Goal: Check status: Check status

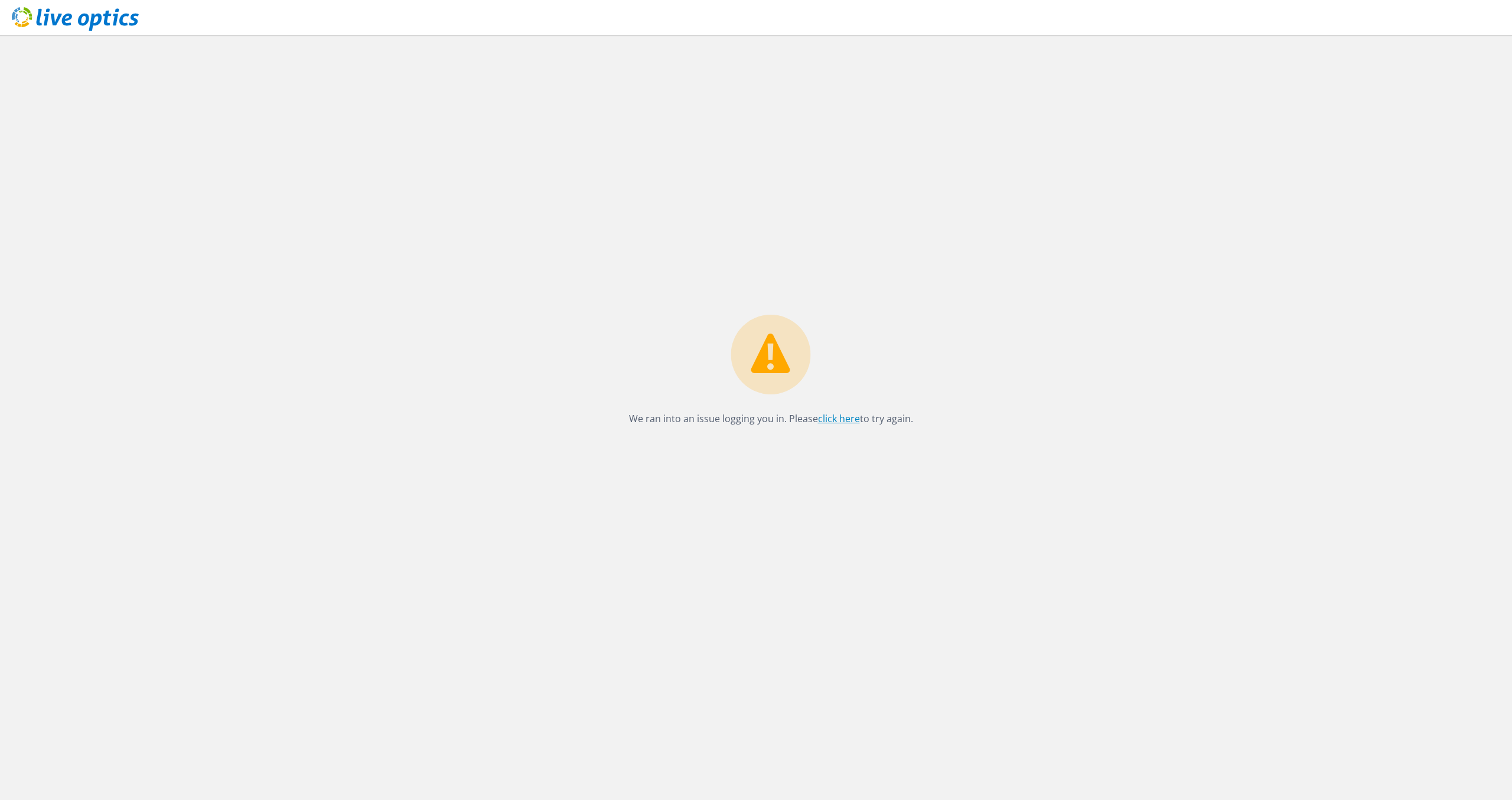
click at [825, 418] on link "click here" at bounding box center [839, 418] width 42 height 13
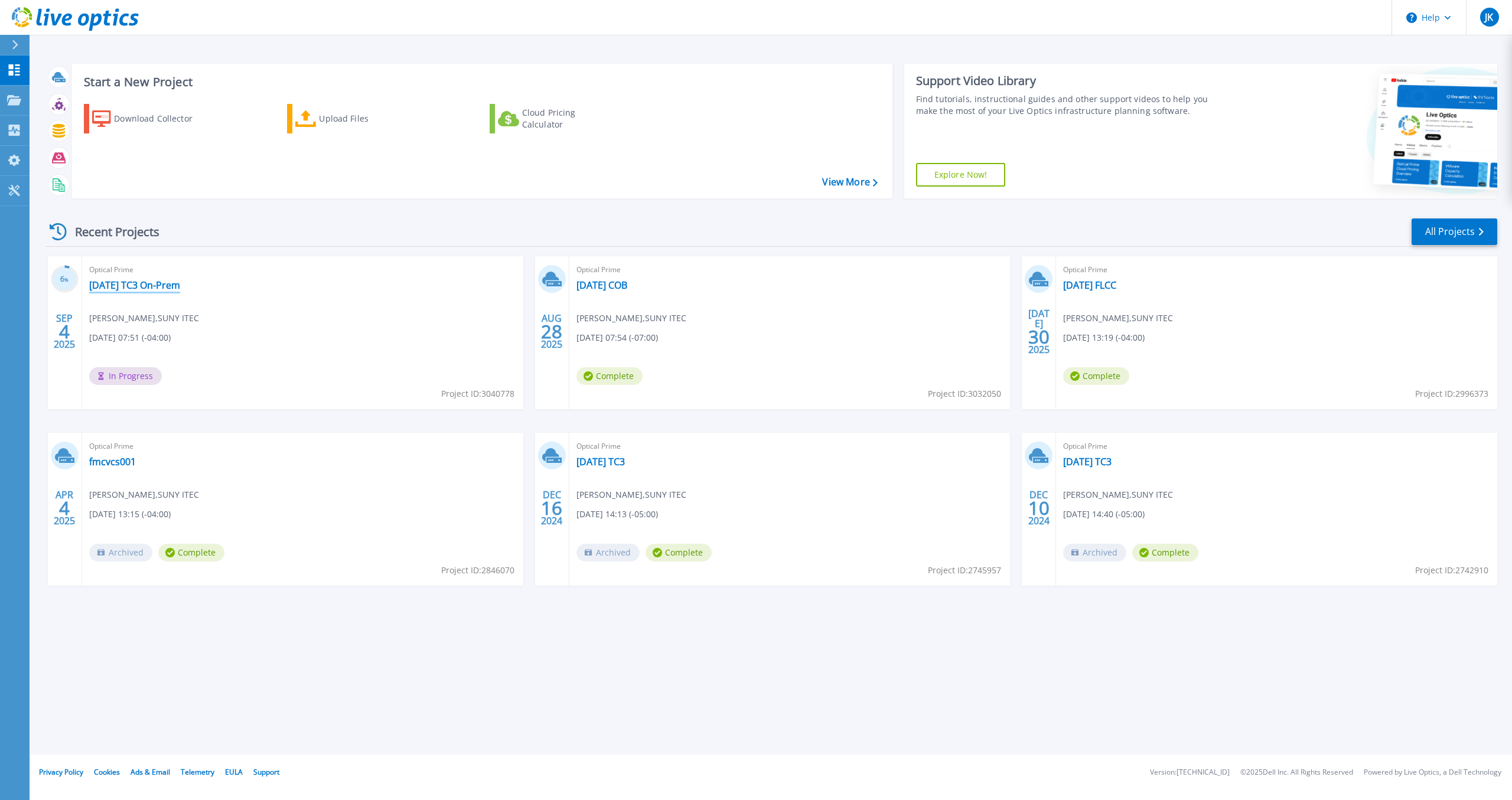
click at [180, 290] on link "[DATE] TC3 On-Prem" at bounding box center [134, 285] width 91 height 12
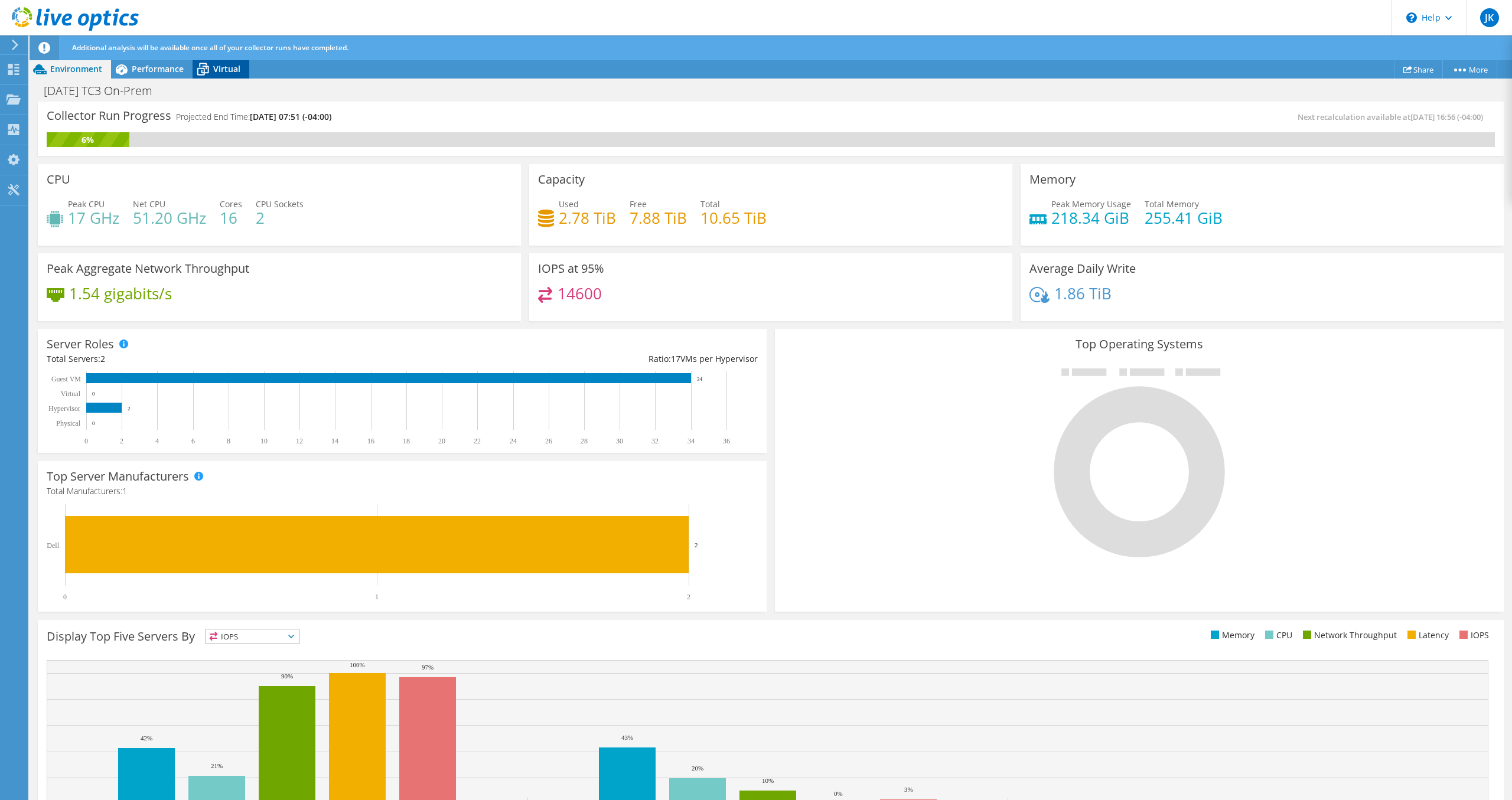
click at [218, 70] on span "Virtual" at bounding box center [227, 69] width 27 height 11
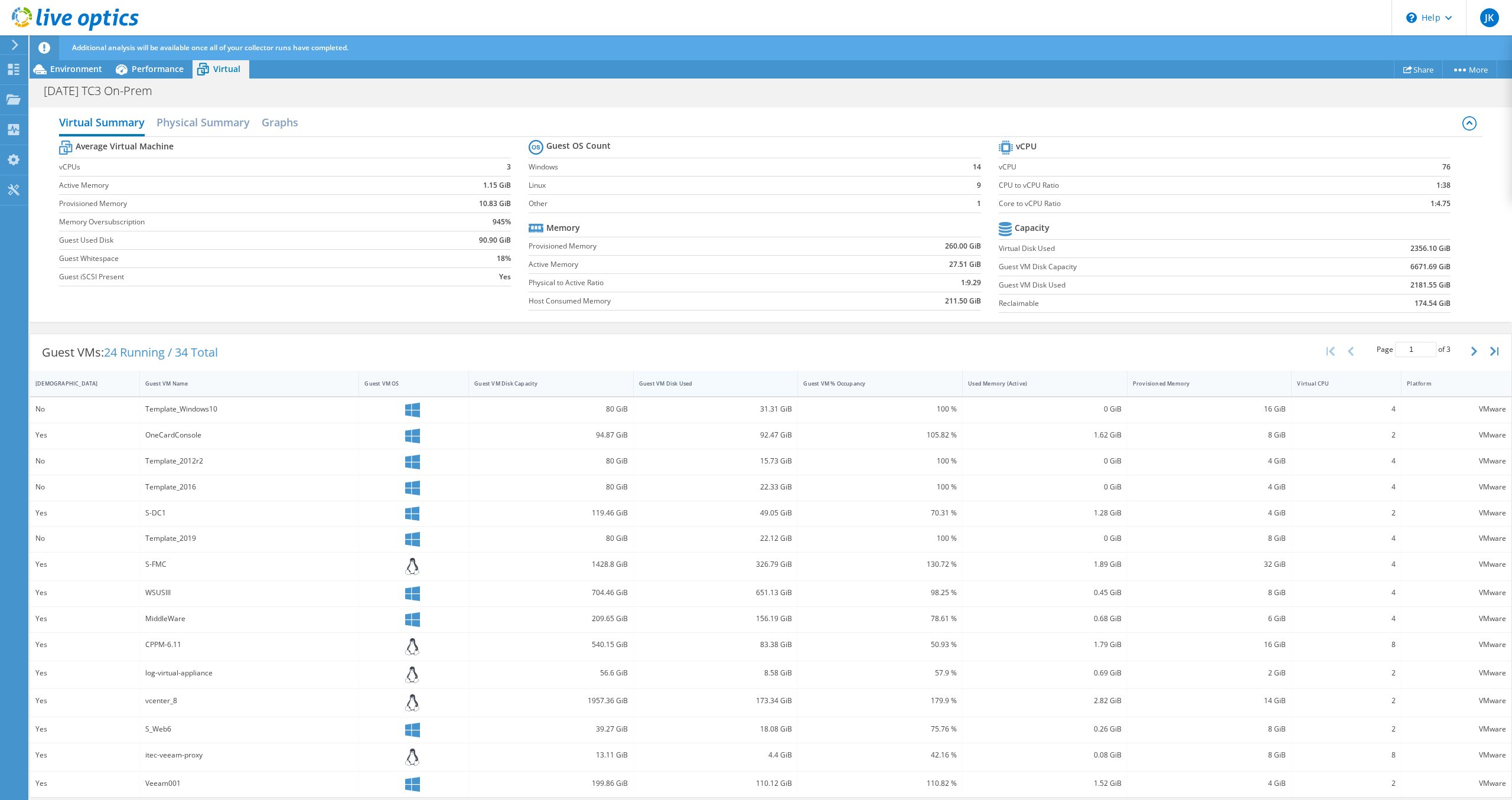
scroll to position [69, 0]
click at [1010, 387] on div "Used Memory (Active)" at bounding box center [1037, 381] width 150 height 18
click at [1020, 388] on div "Used Memory (Active)" at bounding box center [1037, 383] width 150 height 18
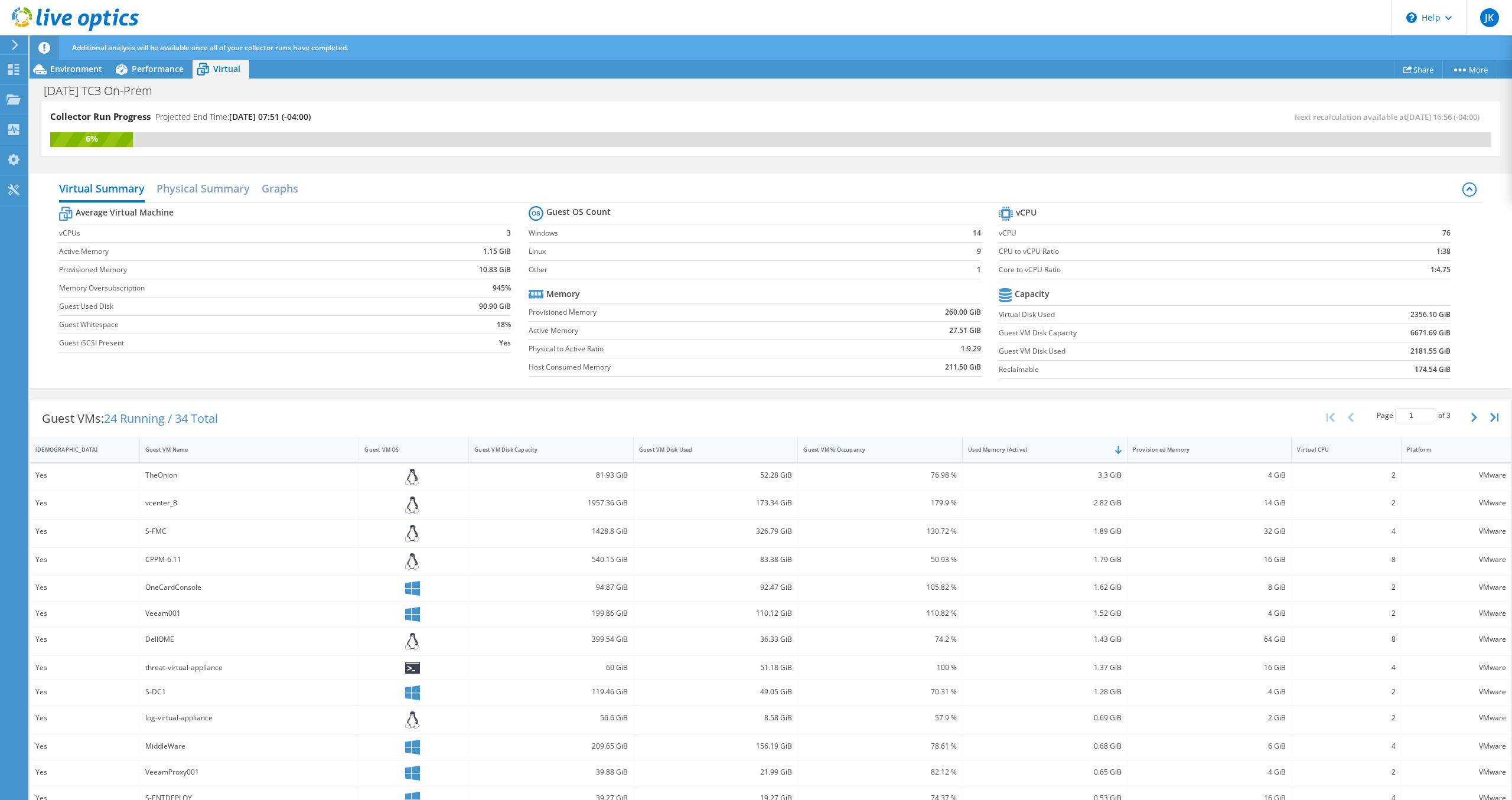
click at [184, 417] on span "24 Running / 34 Total" at bounding box center [161, 418] width 114 height 16
click at [251, 416] on div "Guest VMs: 24 Running / 34 Total Page 1 of 3 5 rows 10 rows 20 rows 25 rows 50 …" at bounding box center [770, 418] width 1481 height 37
click at [65, 67] on span "Environment" at bounding box center [76, 69] width 52 height 11
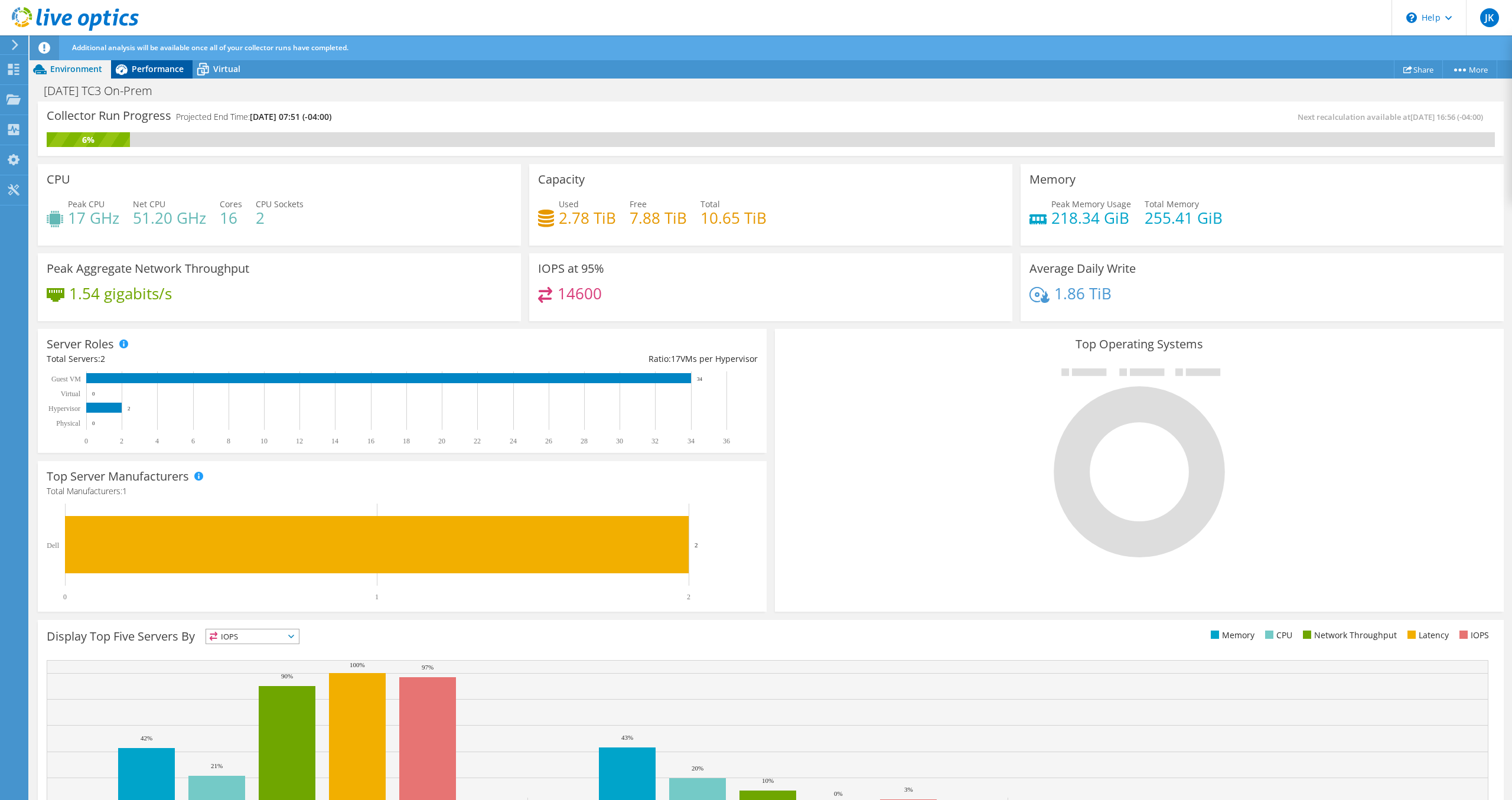
click at [137, 70] on span "Performance" at bounding box center [157, 69] width 52 height 11
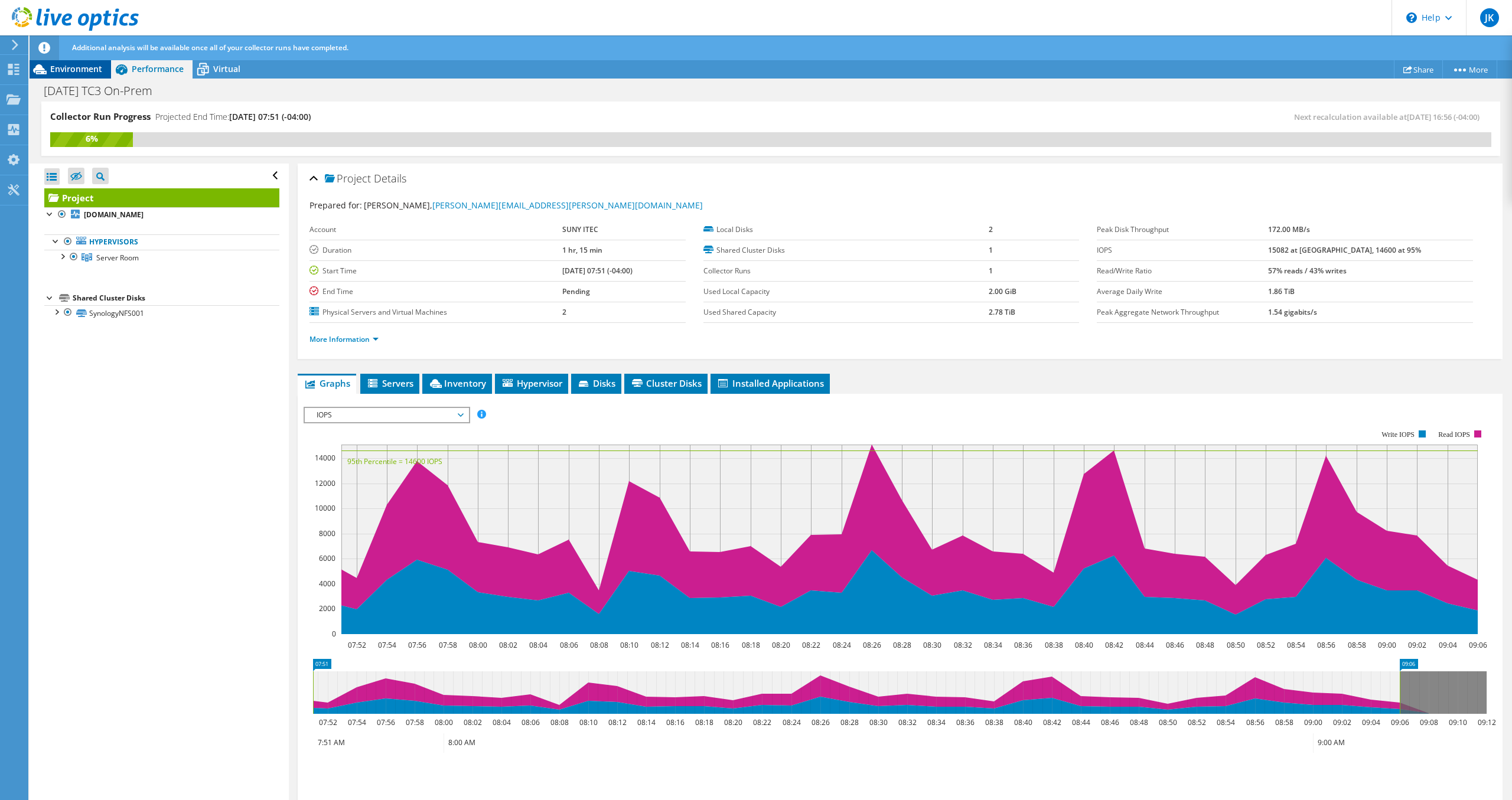
click at [75, 70] on span "Environment" at bounding box center [76, 69] width 52 height 11
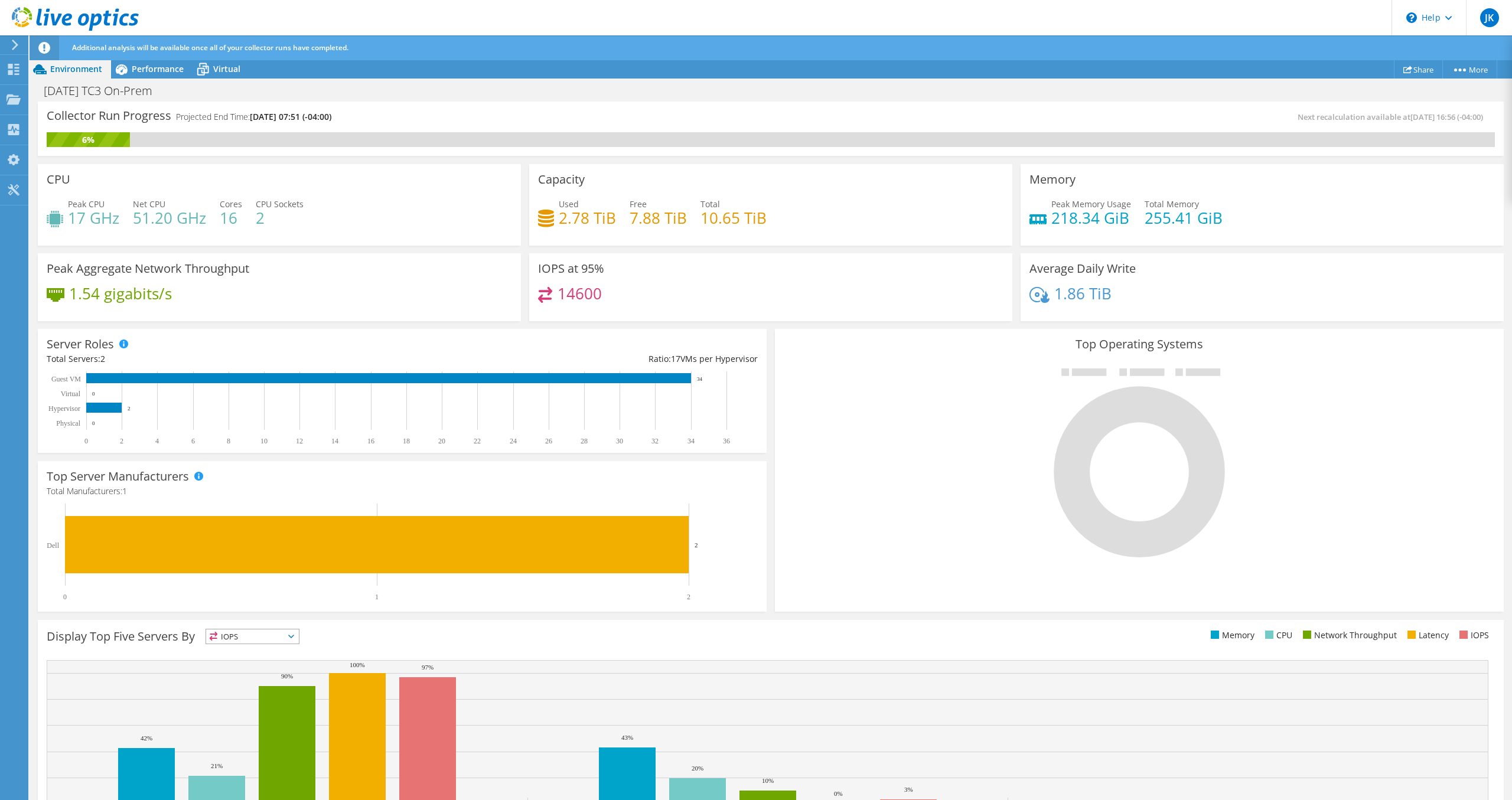
click at [475, 101] on div "Collector Run Progress Projected End Time: [DATE] 07:51 (-04:00) Next recalcula…" at bounding box center [770, 128] width 1466 height 54
